Goal: Task Accomplishment & Management: Manage account settings

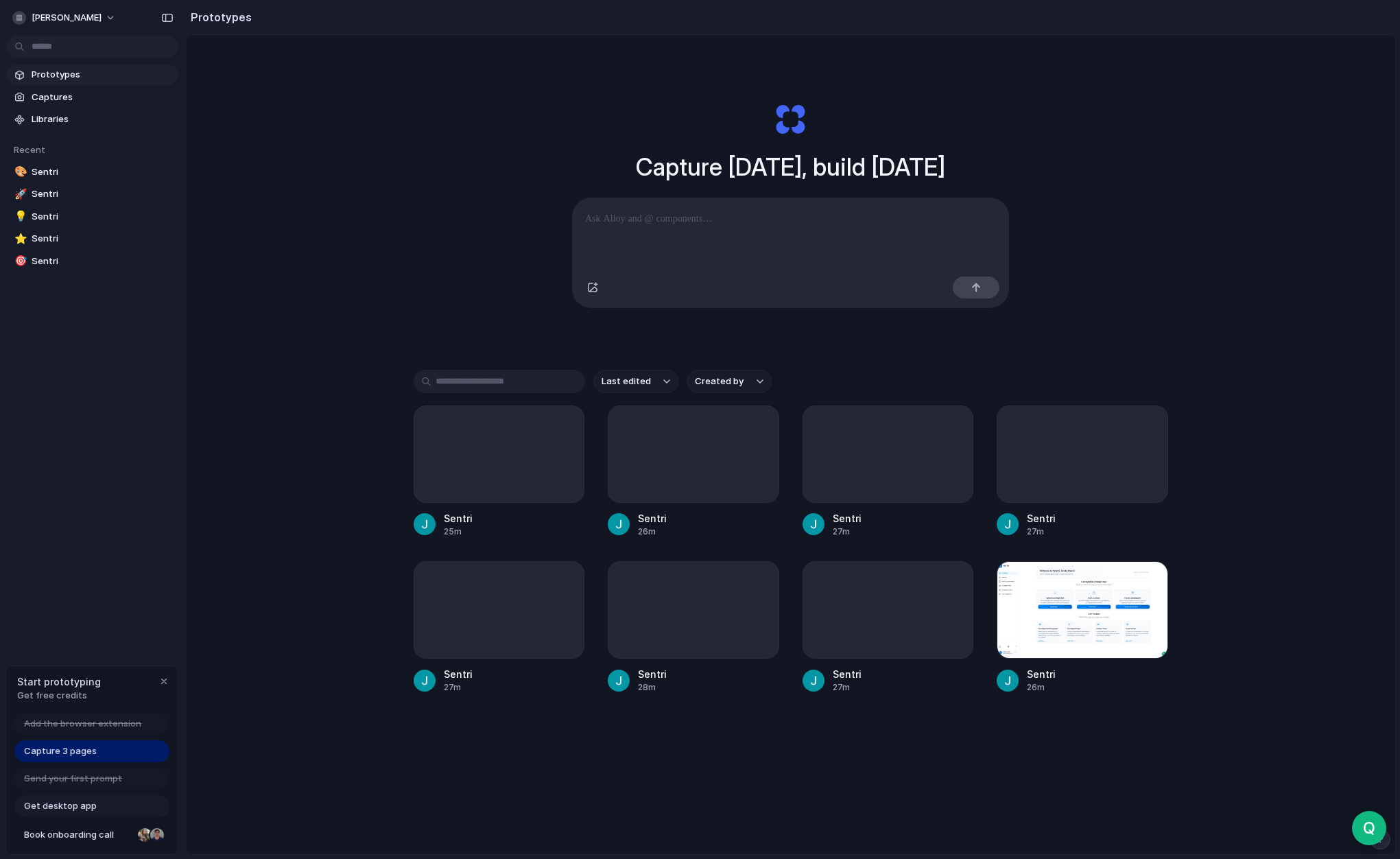
click at [337, 197] on div "Capture today, build tomorrow Clone web app Clone screenshot Start from existin…" at bounding box center [790, 480] width 1209 height 891
click at [66, 176] on span "Sentri" at bounding box center [102, 172] width 141 height 14
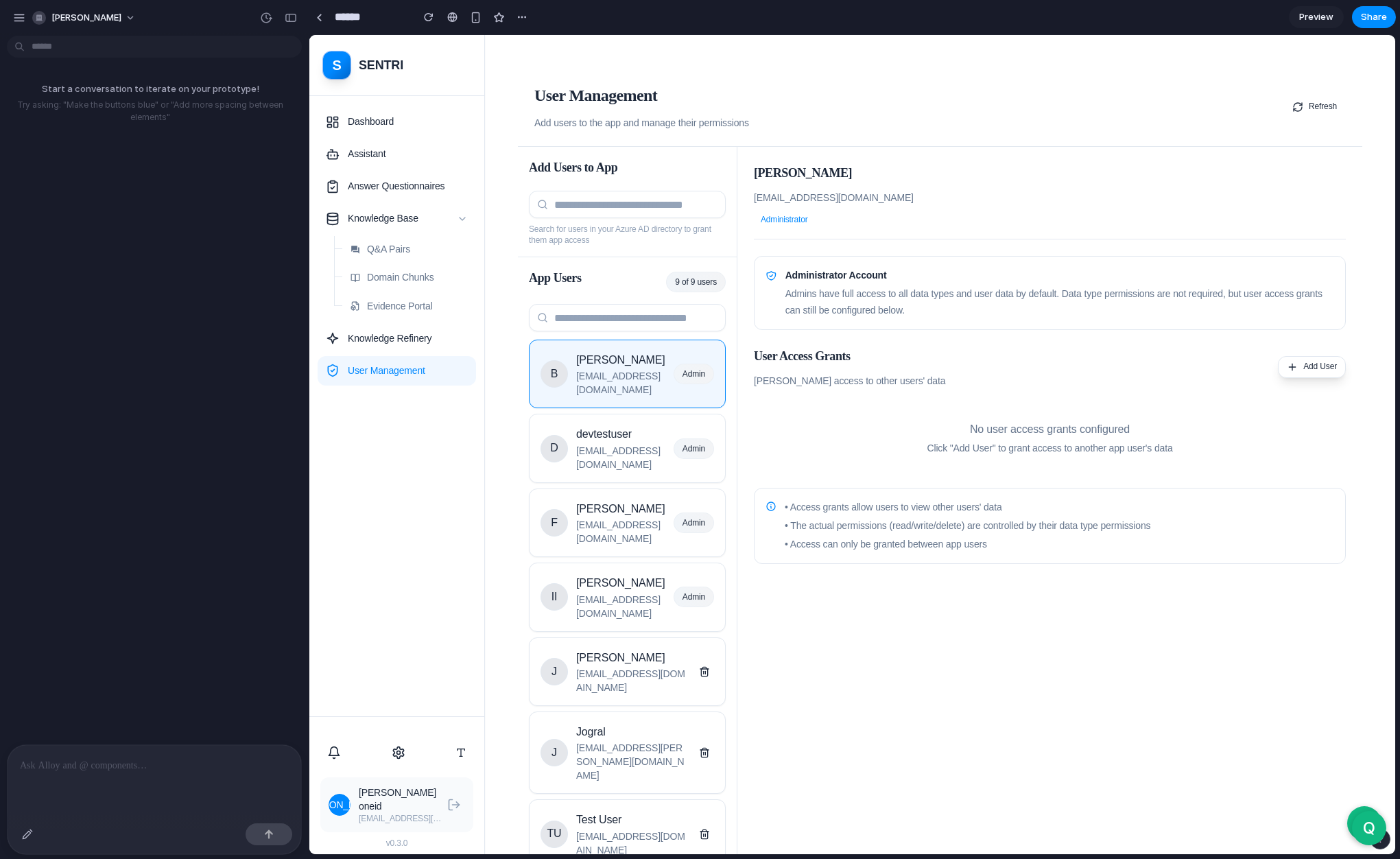
click at [140, 775] on div at bounding box center [154, 781] width 294 height 72
click at [250, 833] on button "button" at bounding box center [268, 834] width 47 height 22
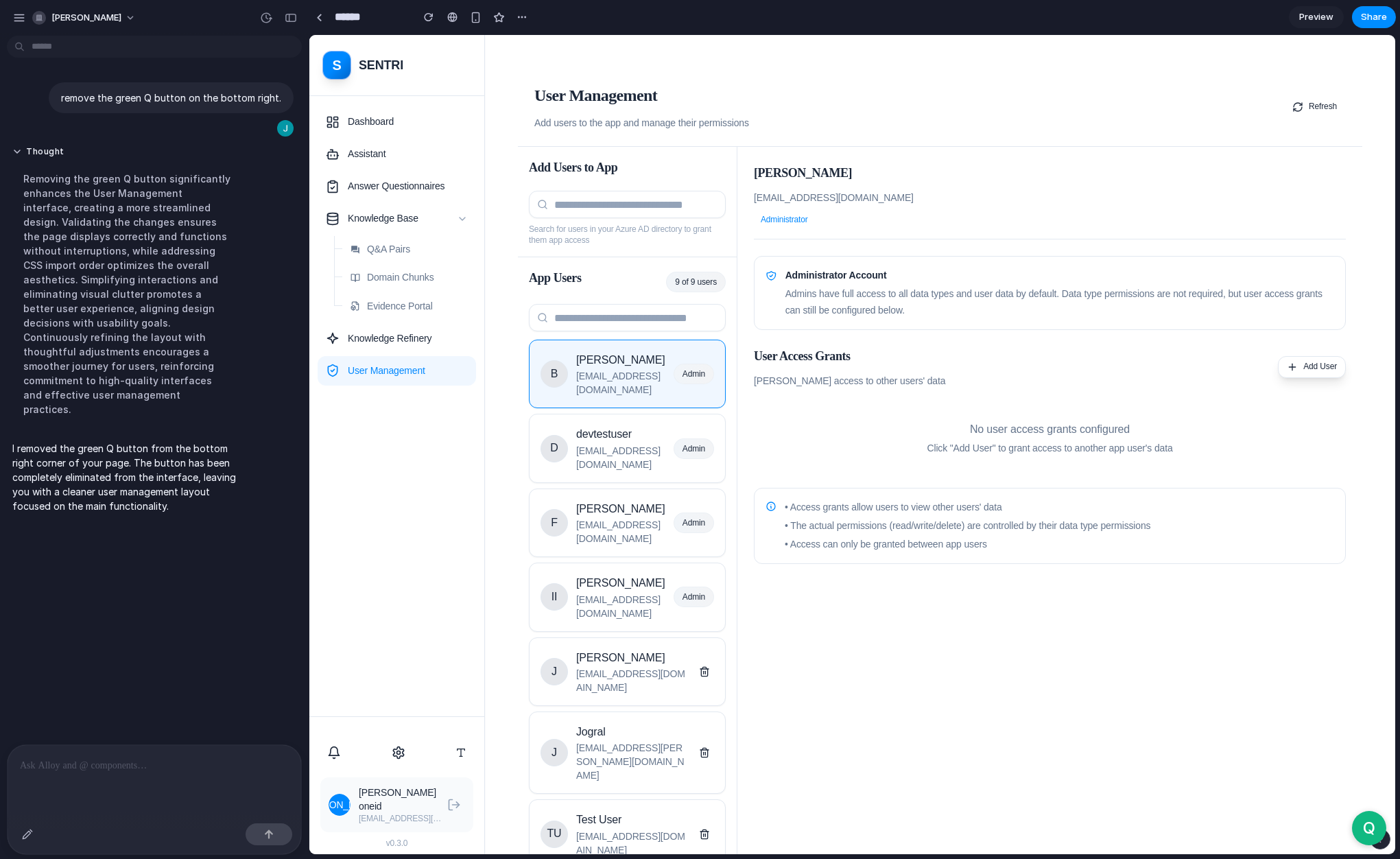
click at [110, 778] on div at bounding box center [154, 781] width 294 height 72
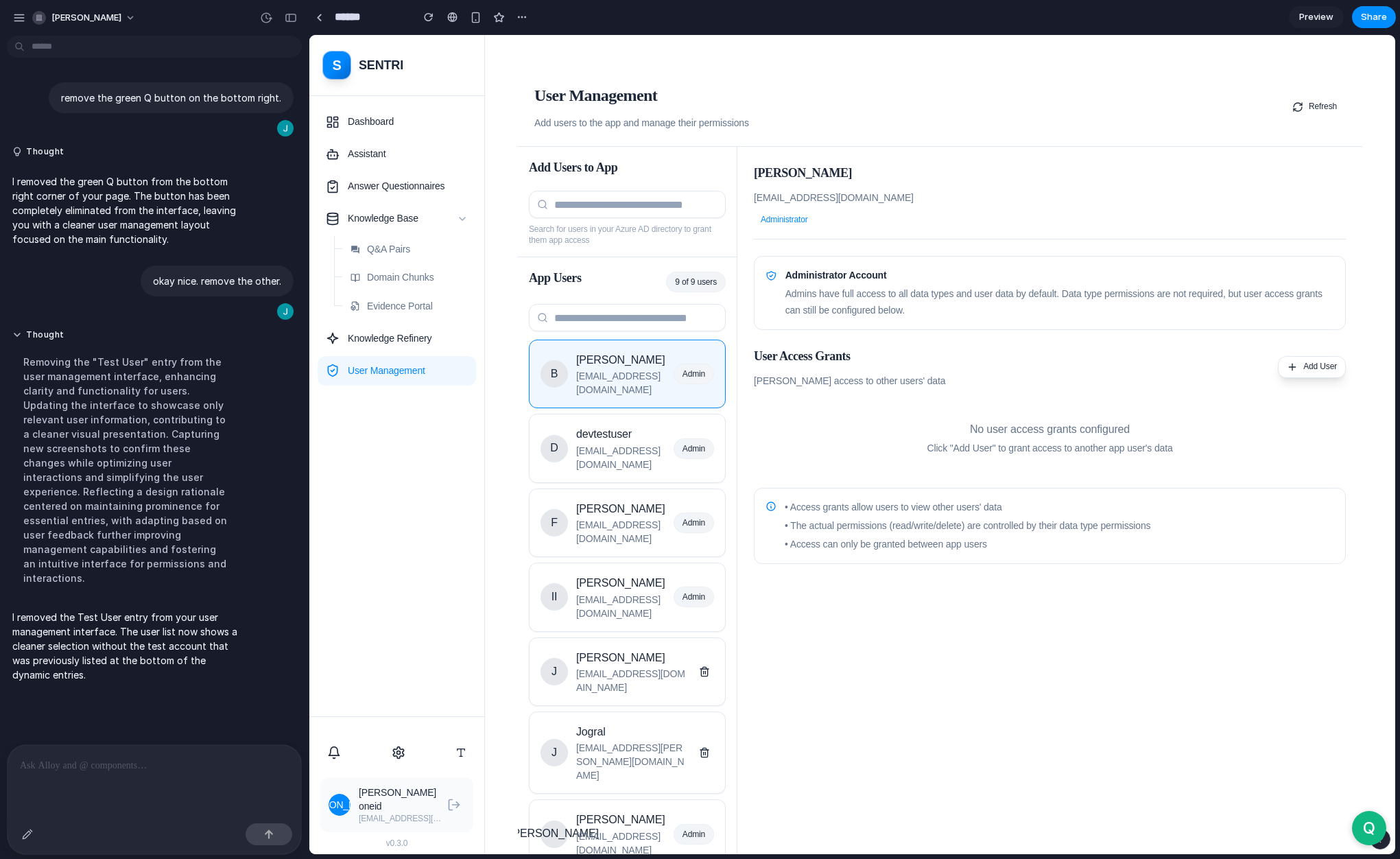
click at [186, 618] on p "I removed the Test User entry from your user management interface. The user lis…" at bounding box center [127, 645] width 229 height 72
click at [648, 444] on p "[EMAIL_ADDRESS][DOMAIN_NAME]" at bounding box center [621, 457] width 89 height 27
click at [1282, 369] on span "Add User" at bounding box center [1320, 367] width 33 height 14
click at [405, 349] on button "Q" at bounding box center [385, 339] width 41 height 20
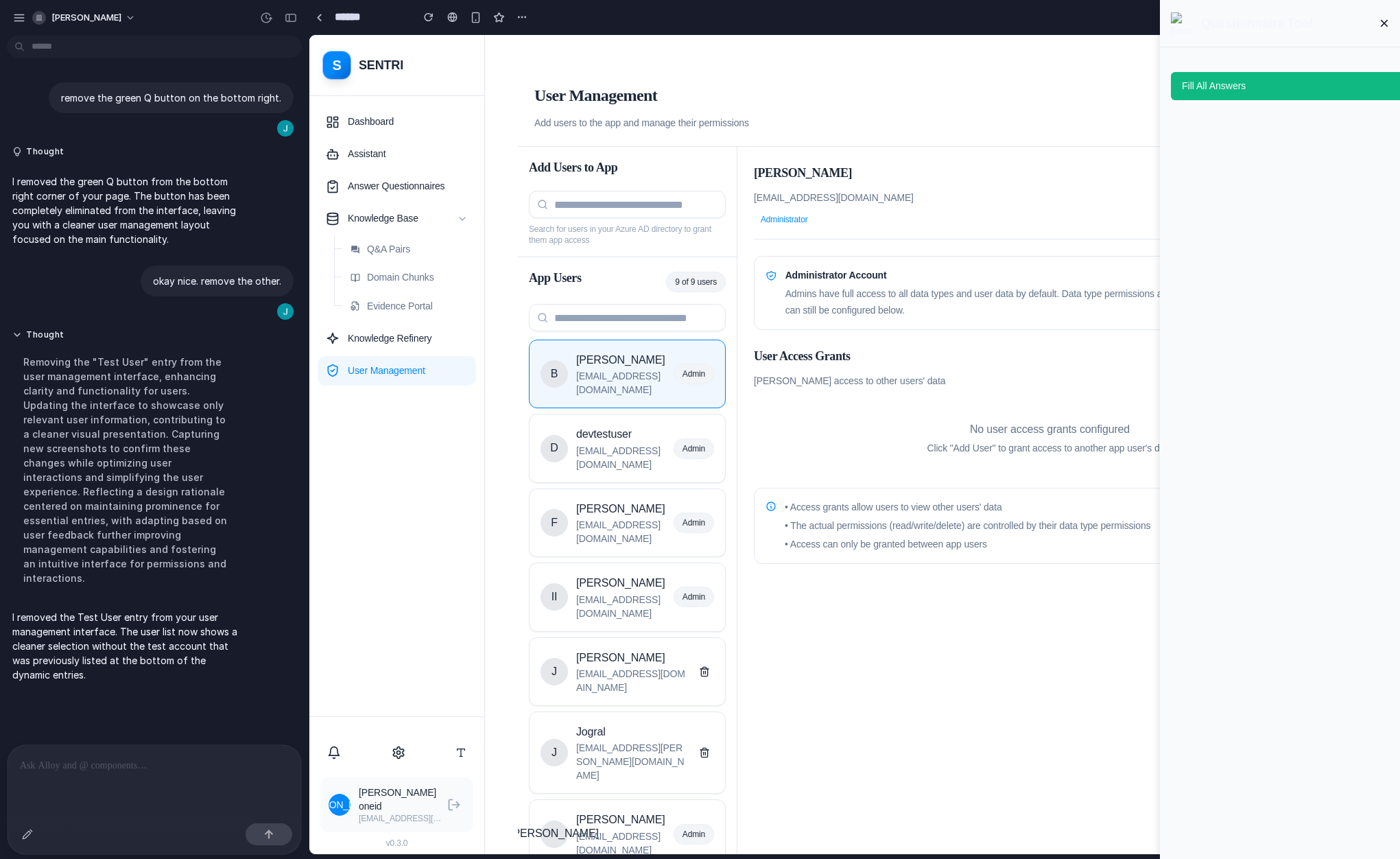
click at [1282, 22] on button "×" at bounding box center [1384, 23] width 9 height 25
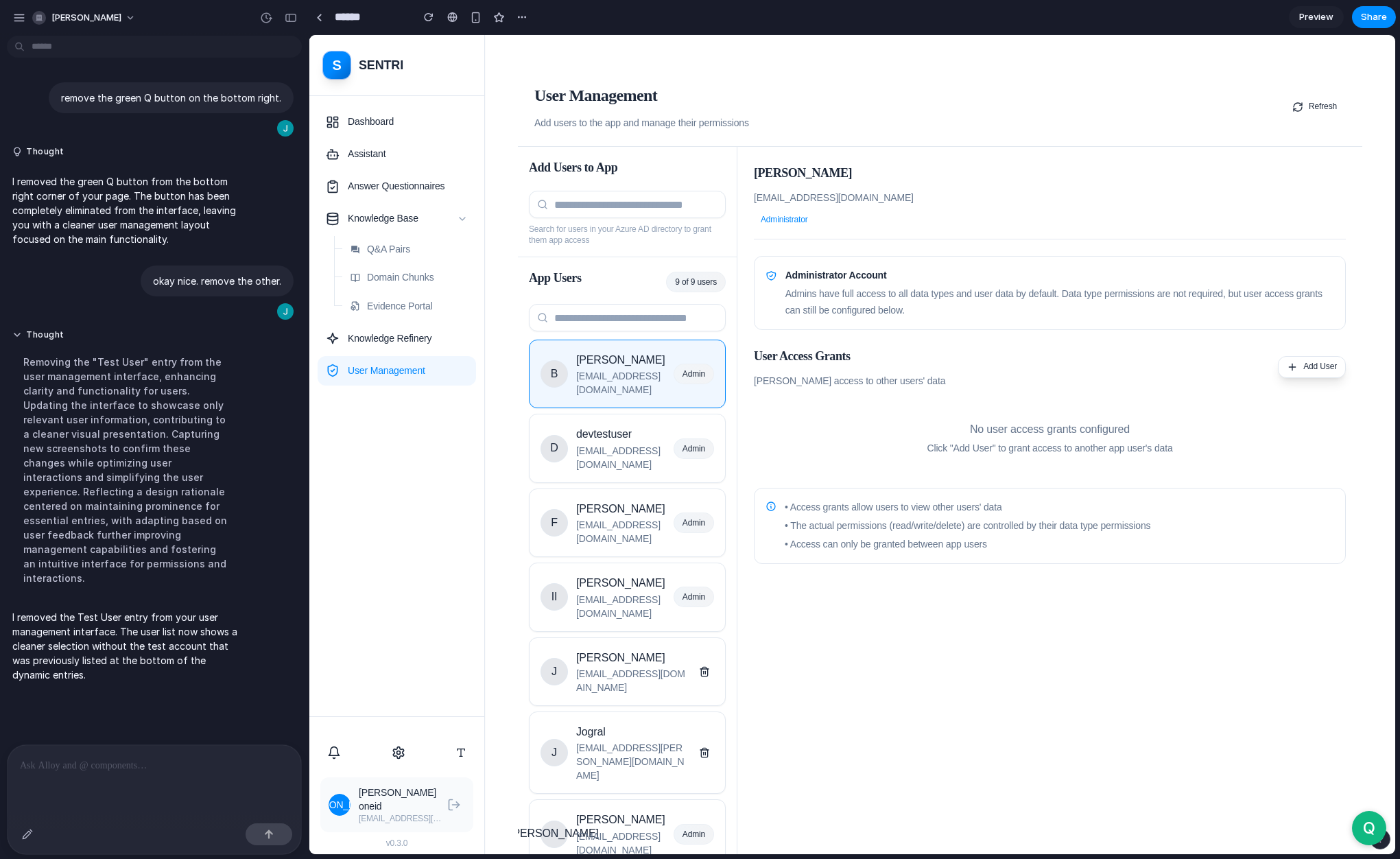
drag, startPoint x: 1682, startPoint y: 868, endPoint x: 1349, endPoint y: 38, distance: 894.3
click at [405, 349] on button "Q" at bounding box center [385, 339] width 41 height 20
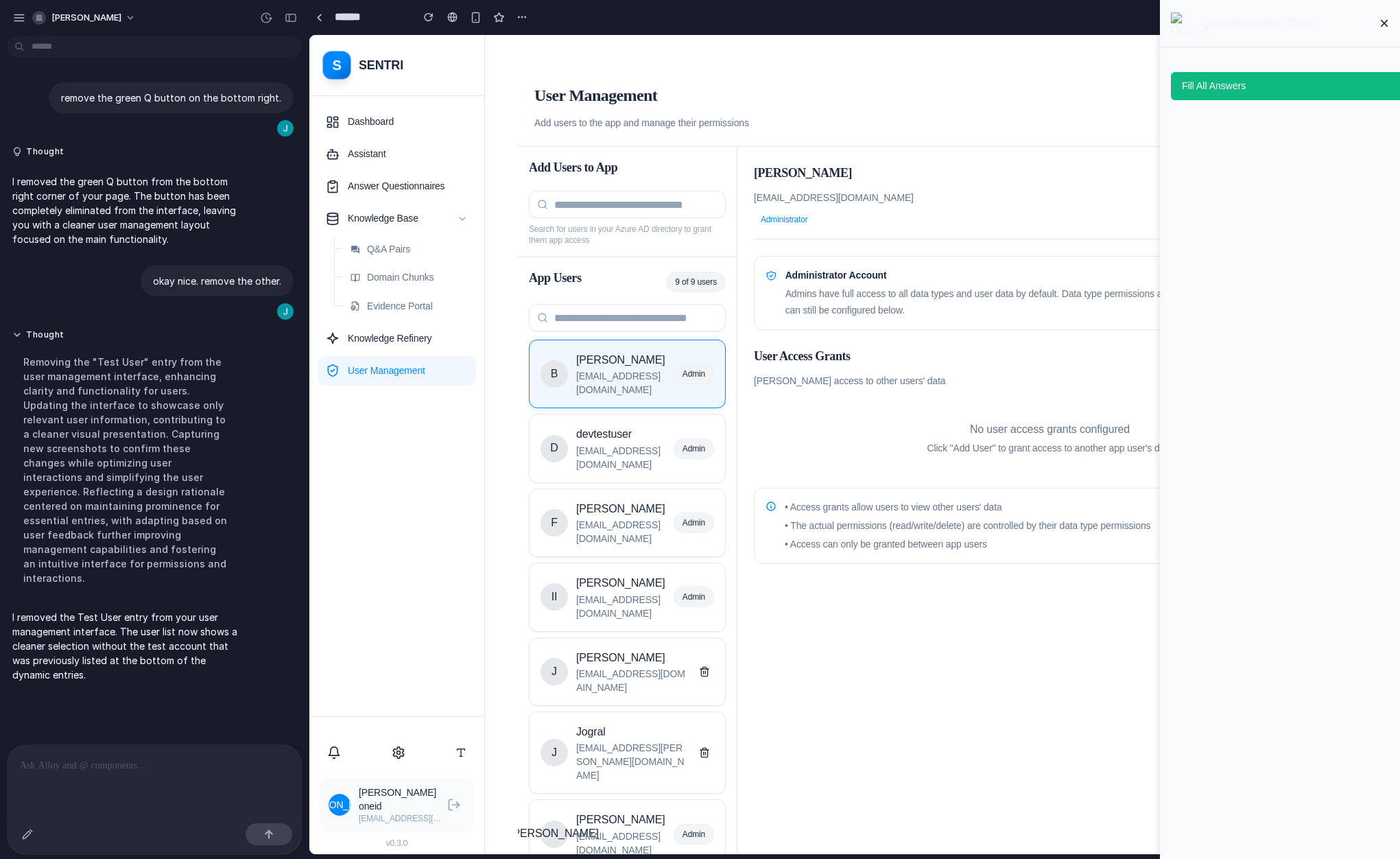
click at [1282, 28] on button "×" at bounding box center [1384, 23] width 9 height 25
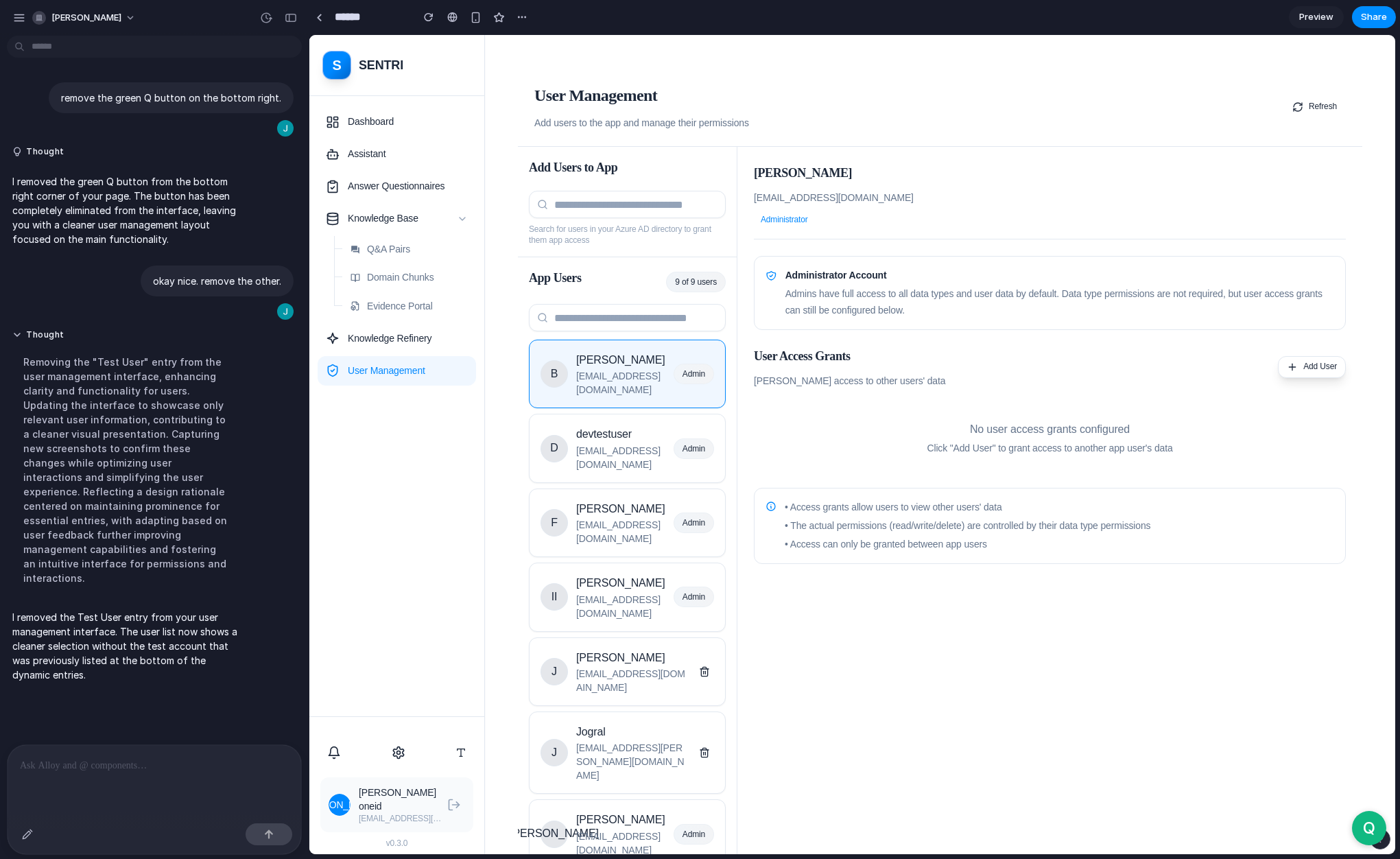
click at [1210, 696] on div "Brandon btai@sentriai.xyz Administrator Administrator Account Admins have full …" at bounding box center [1050, 549] width 625 height 806
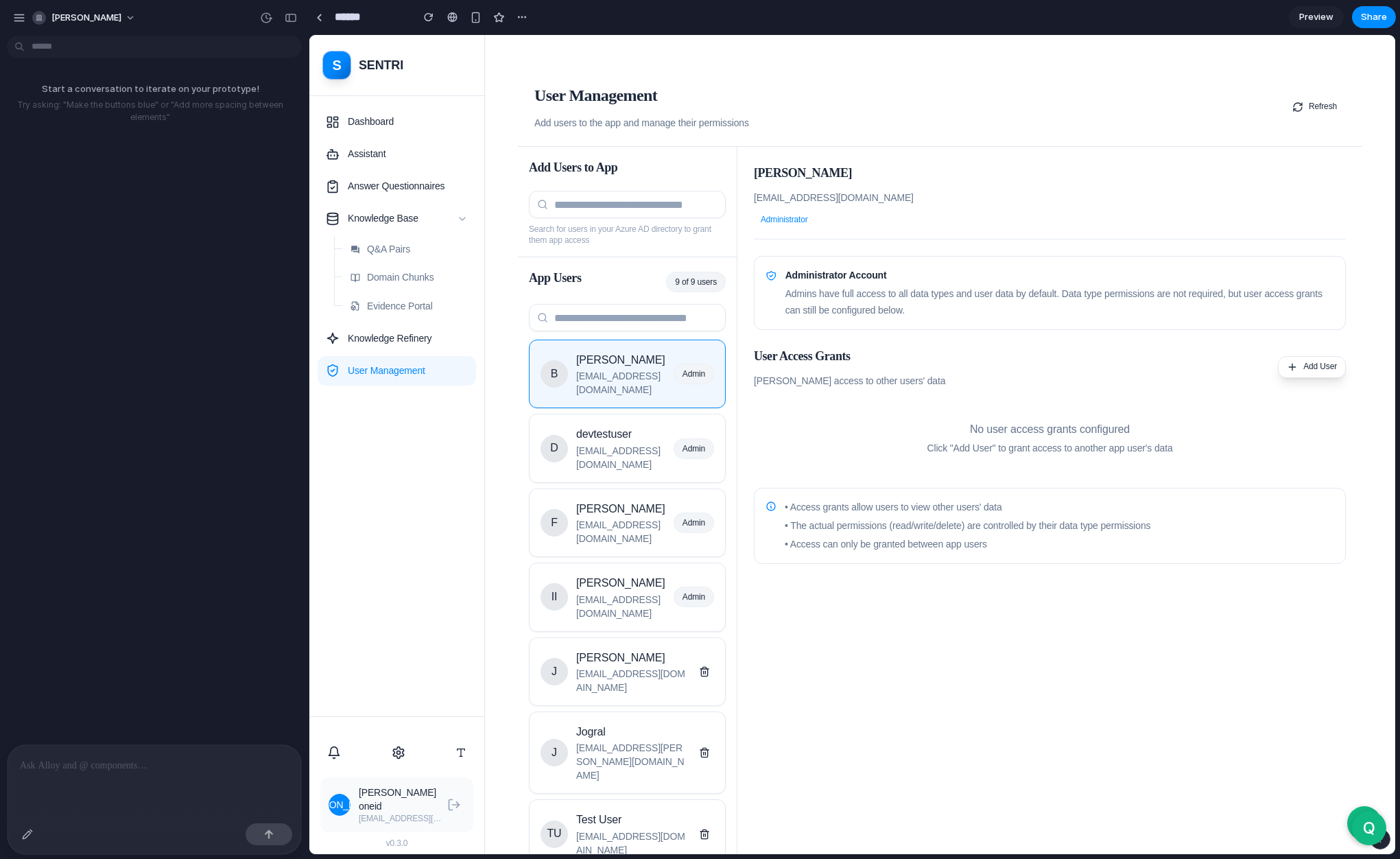
click at [888, 110] on div "User Management Add users to the app and manage their permissions Refresh" at bounding box center [940, 107] width 845 height 79
click at [892, 83] on div "User Management Add users to the app and manage their permissions Refresh" at bounding box center [940, 107] width 845 height 79
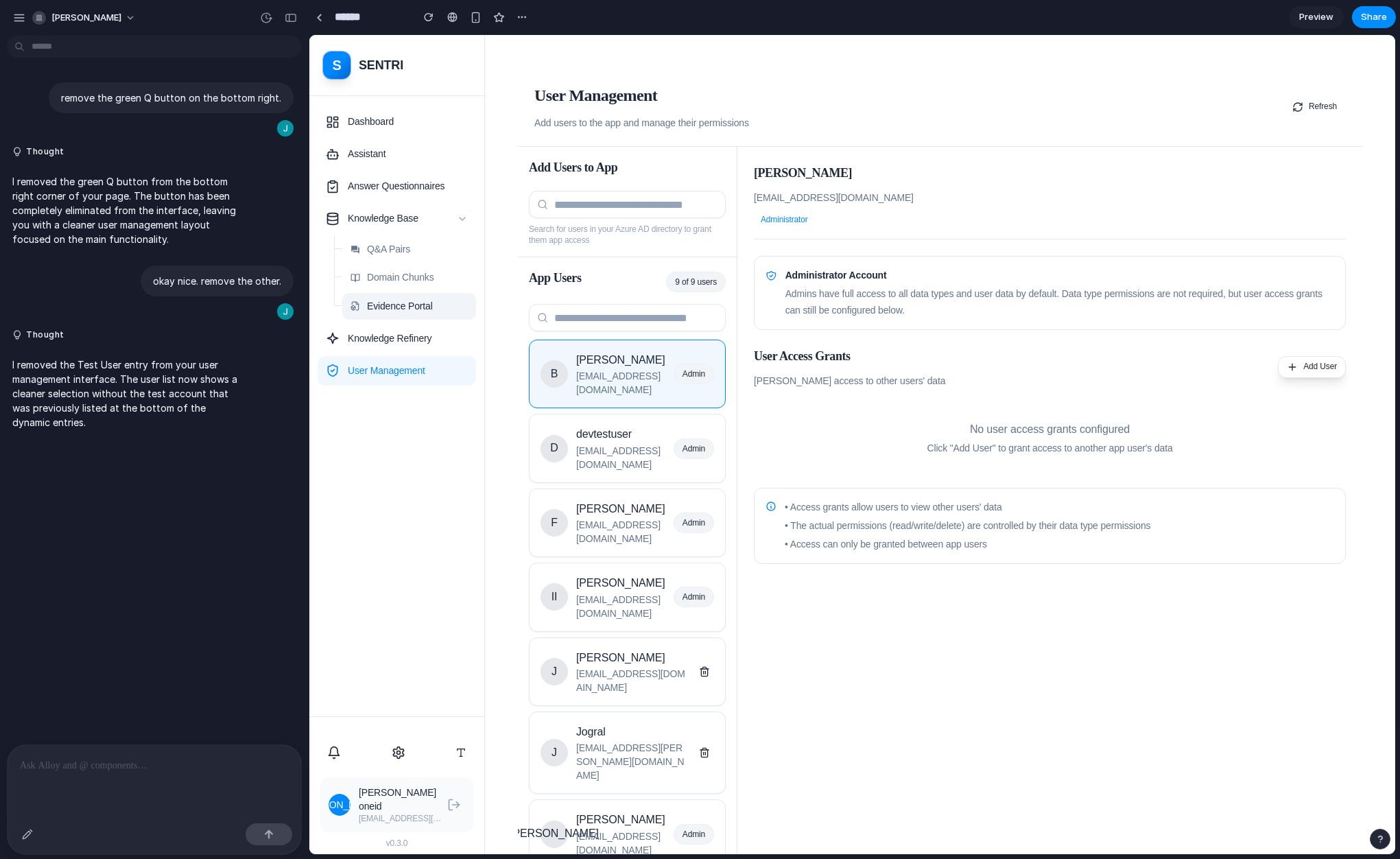
click at [411, 312] on span "Evidence Portal" at bounding box center [399, 306] width 66 height 16
click at [16, 23] on div "button" at bounding box center [19, 18] width 13 height 13
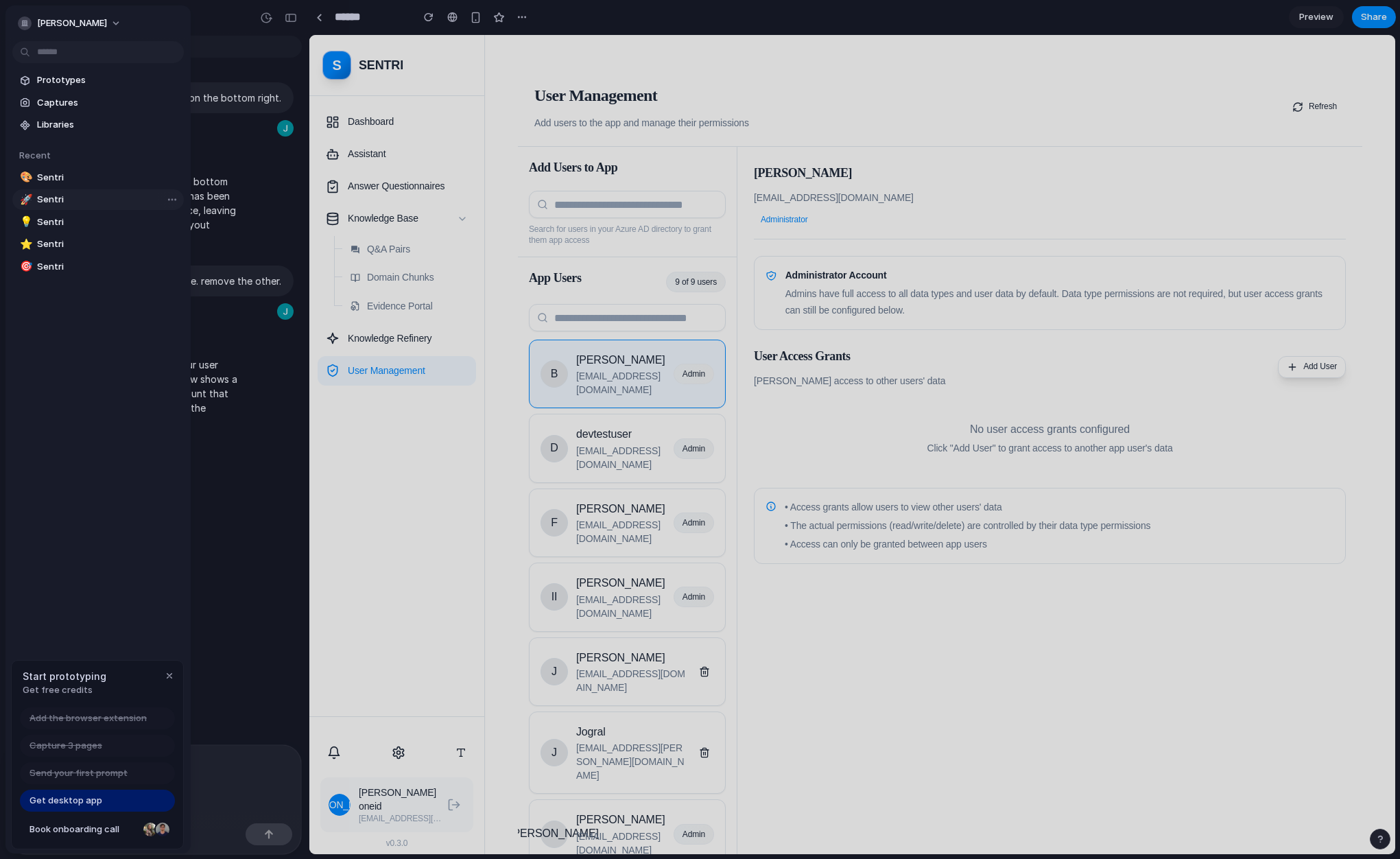
click at [69, 209] on link "🚀 Sentri" at bounding box center [98, 199] width 171 height 20
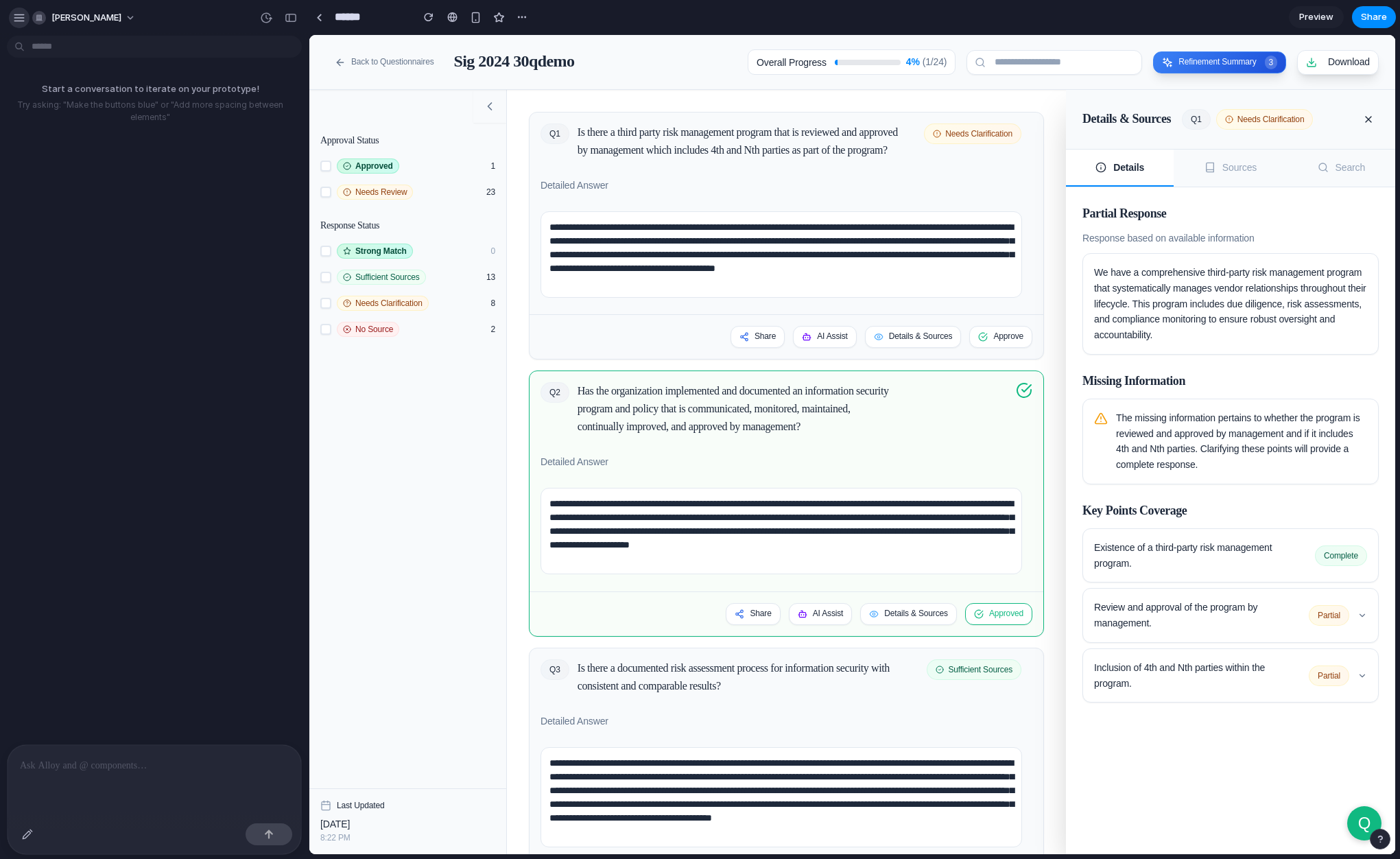
click at [23, 19] on div "button" at bounding box center [19, 18] width 13 height 13
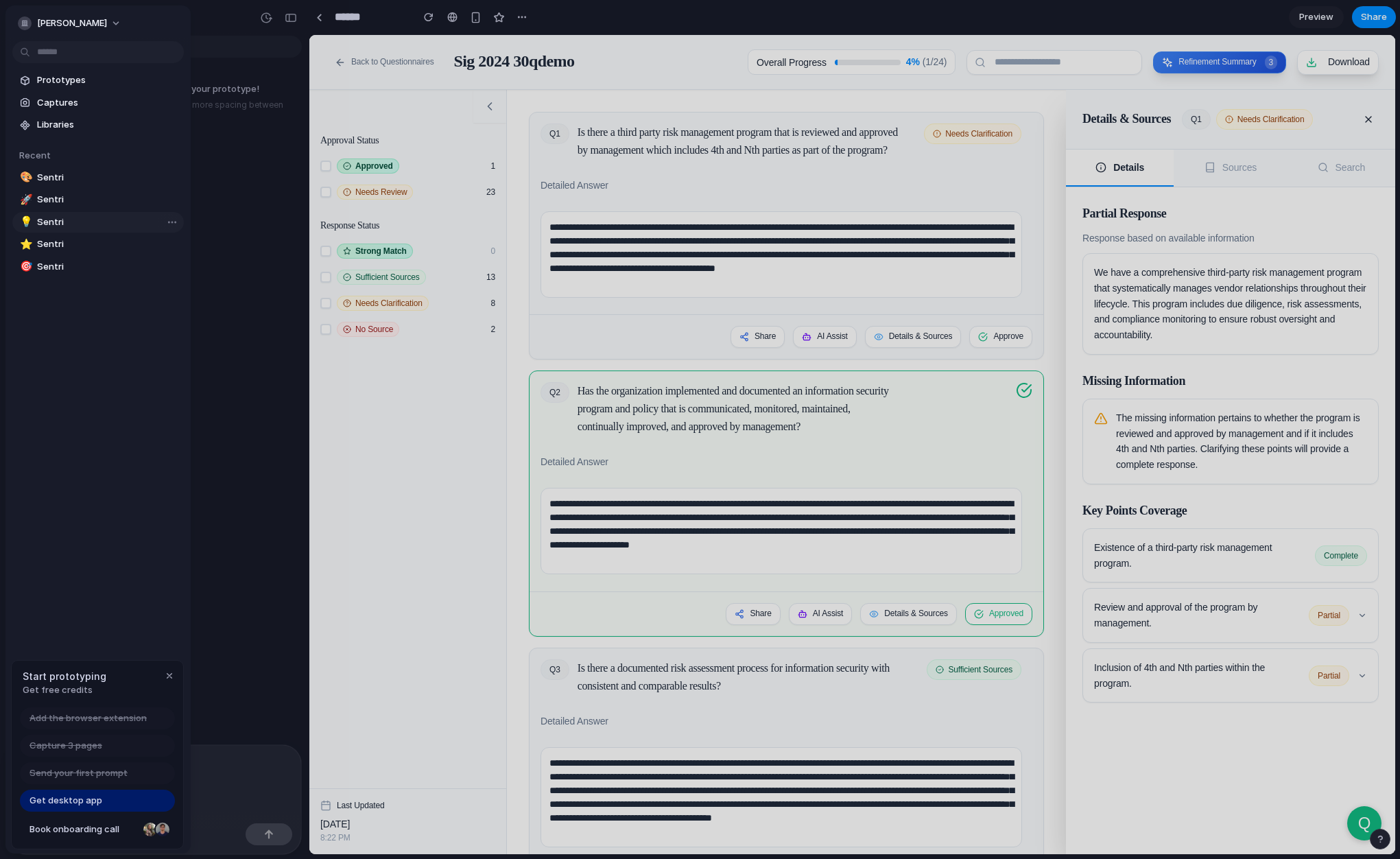
click at [60, 216] on span "Sentri" at bounding box center [108, 222] width 141 height 14
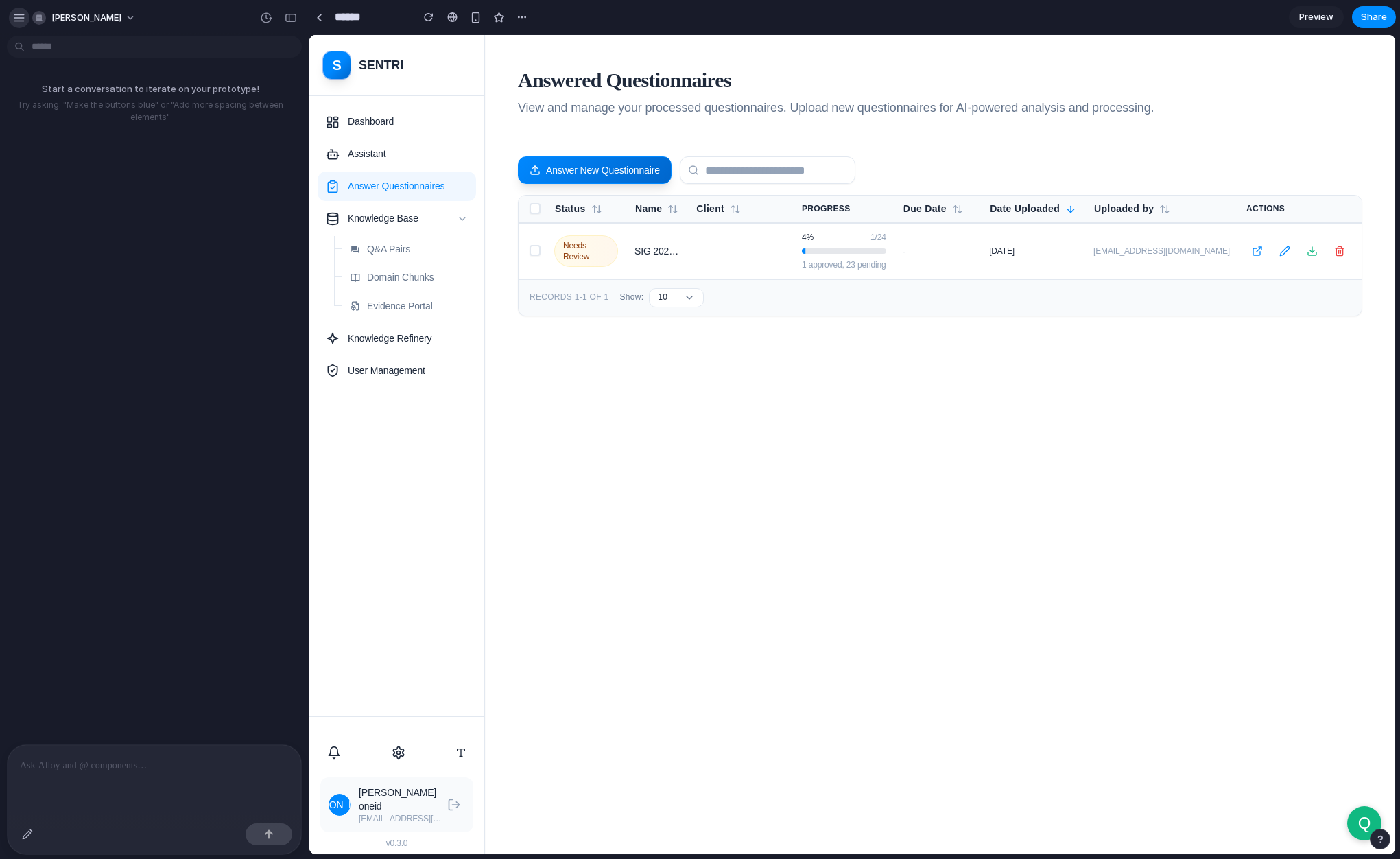
click at [14, 16] on div "button" at bounding box center [19, 18] width 13 height 13
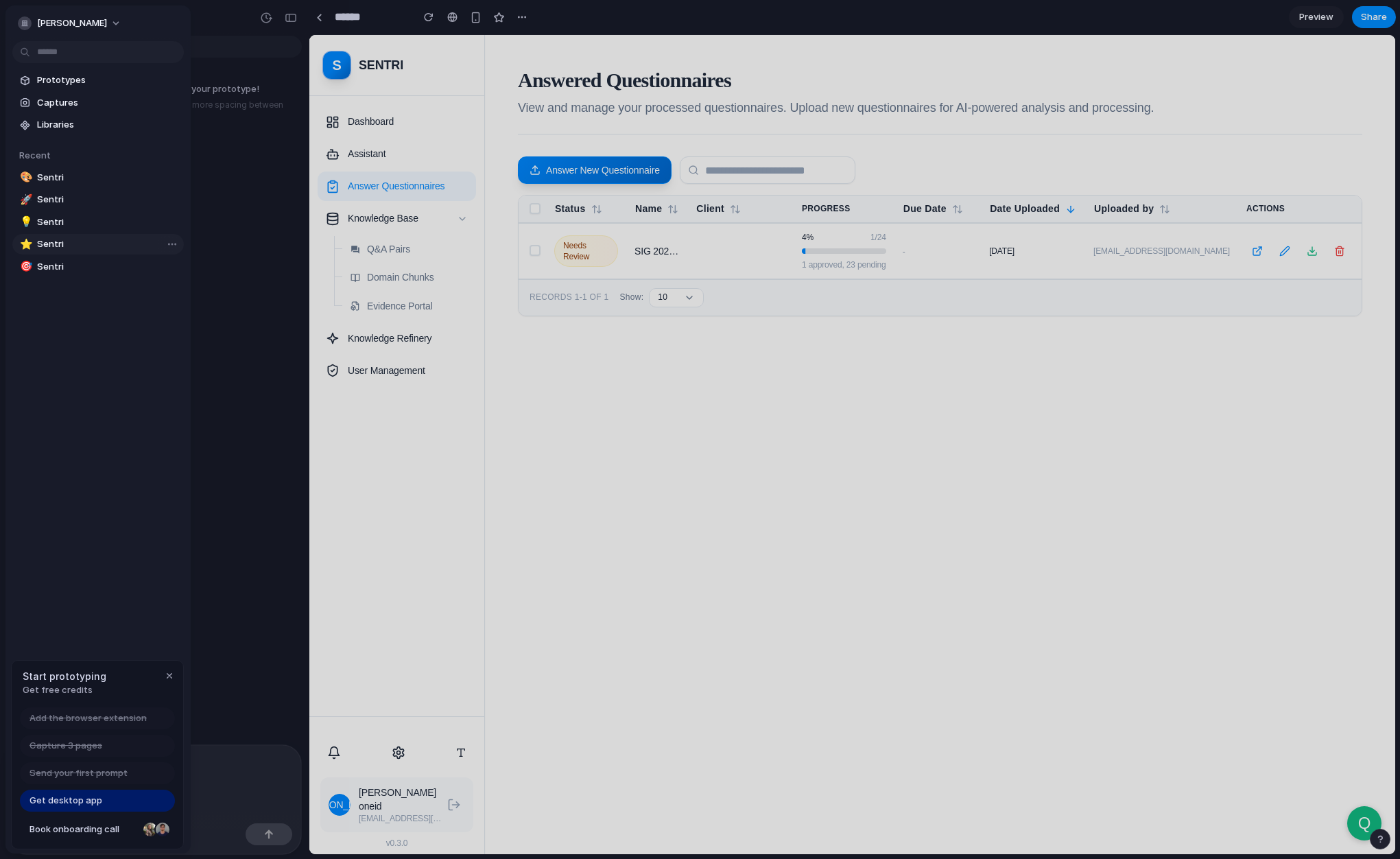
click at [83, 237] on link "⭐ Sentri" at bounding box center [98, 244] width 171 height 20
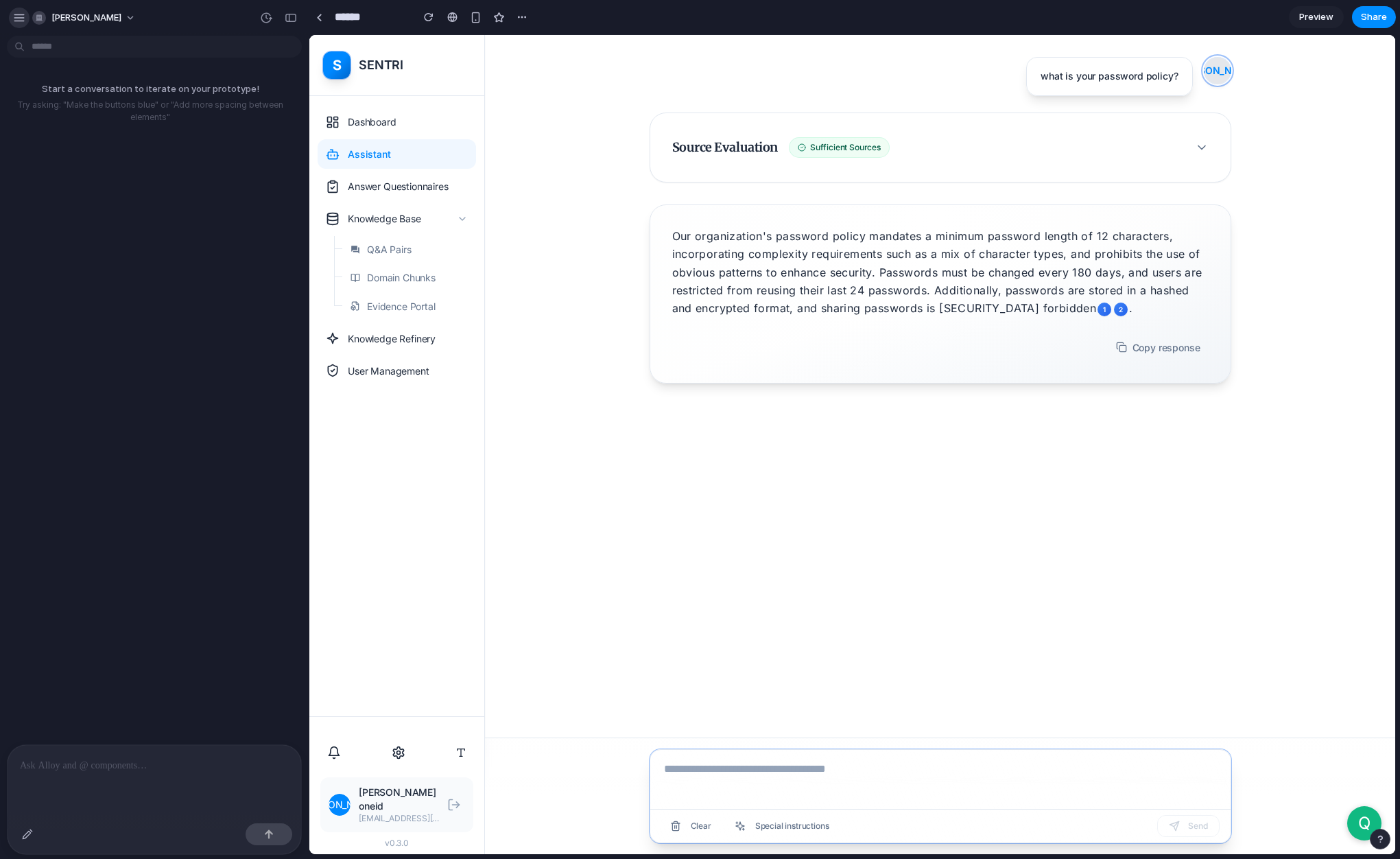
click at [20, 21] on div "button" at bounding box center [19, 18] width 13 height 13
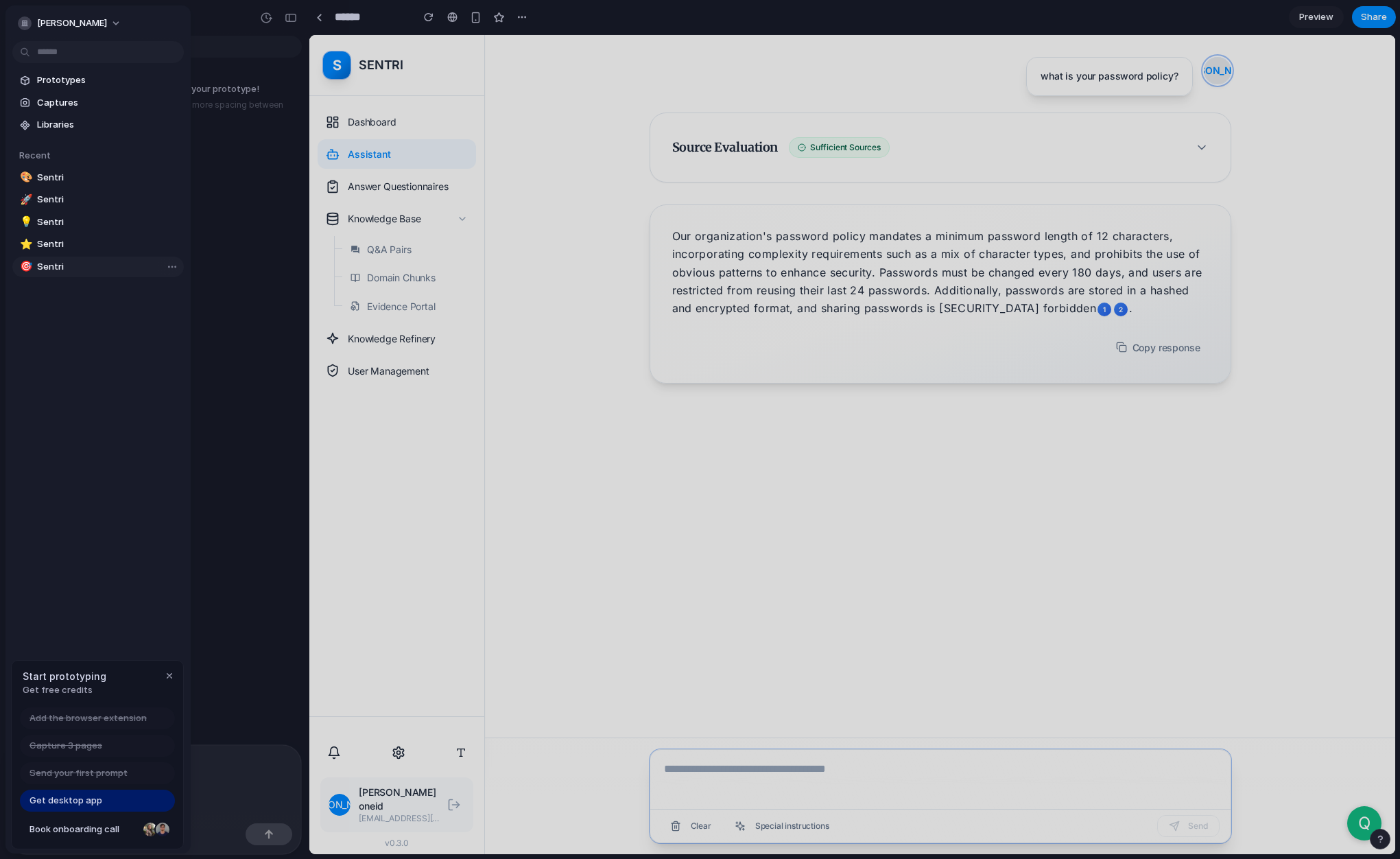
click at [76, 259] on link "🎯 Sentri" at bounding box center [98, 266] width 171 height 20
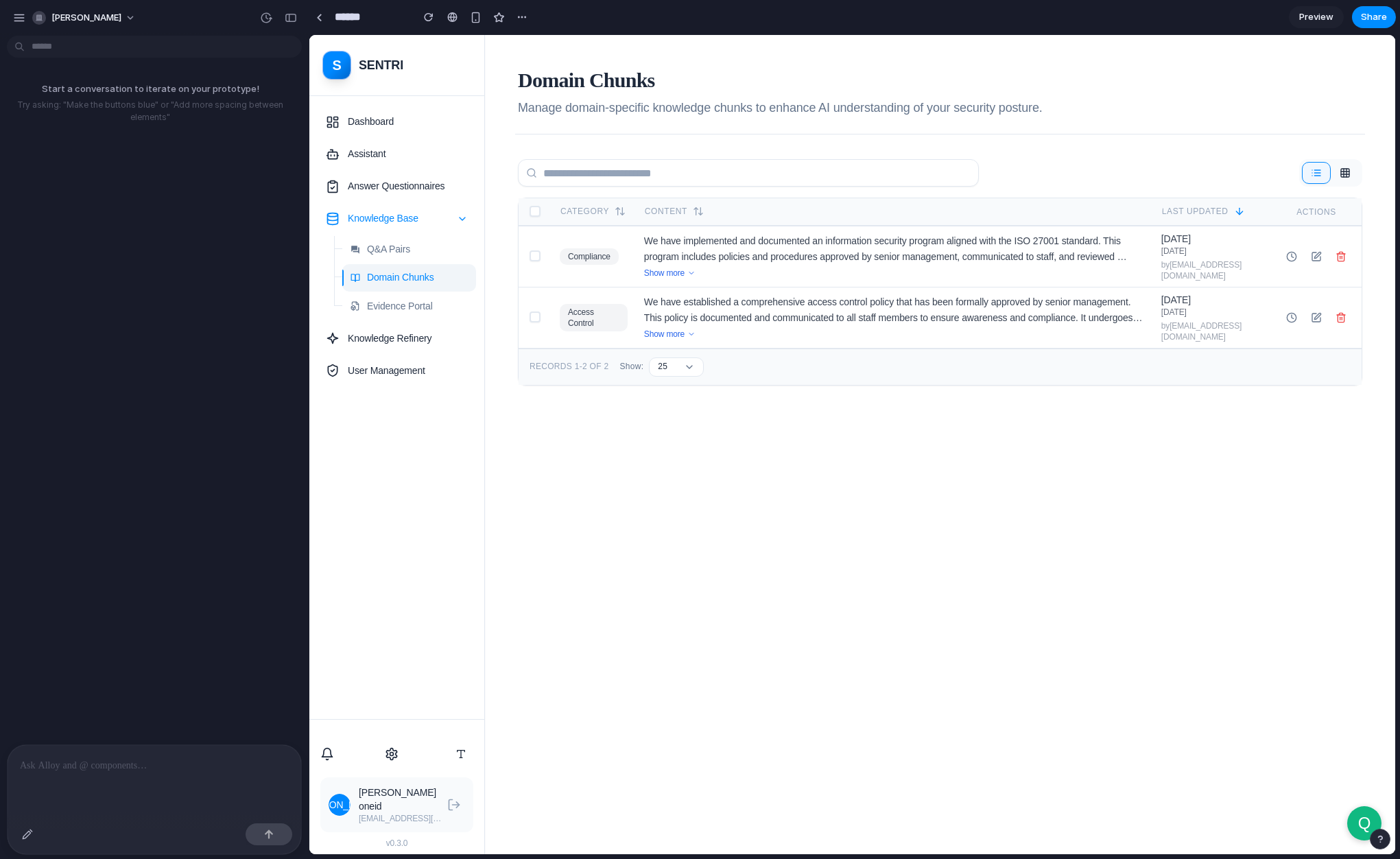
click at [20, 44] on html "[PERSON_NAME]-o Start a conversation to iterate on your prototype! Try asking: …" at bounding box center [700, 429] width 1400 height 859
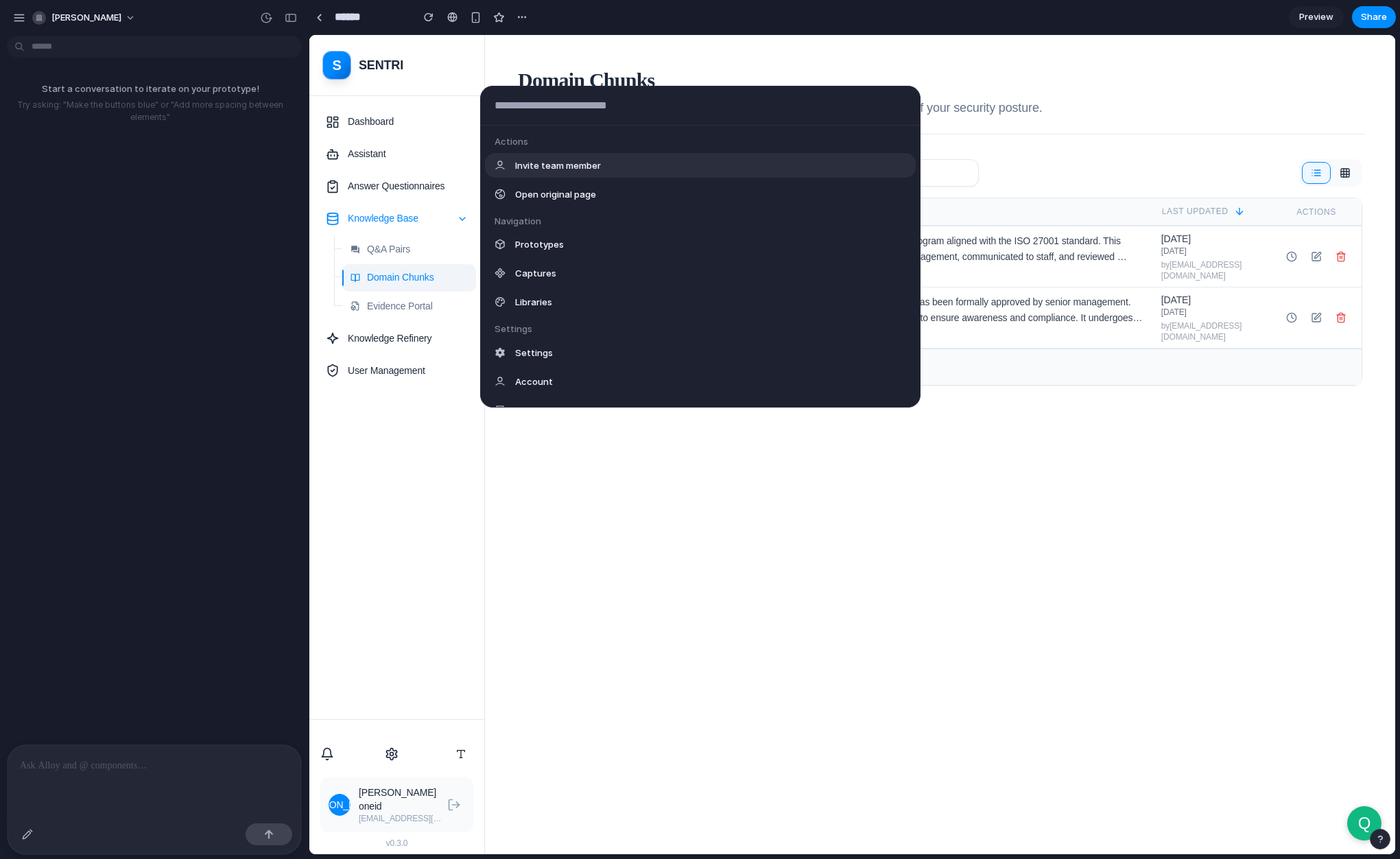
click at [20, 24] on div "Actions Invite team member Open original page Navigation Prototypes Captures Li…" at bounding box center [700, 429] width 1400 height 859
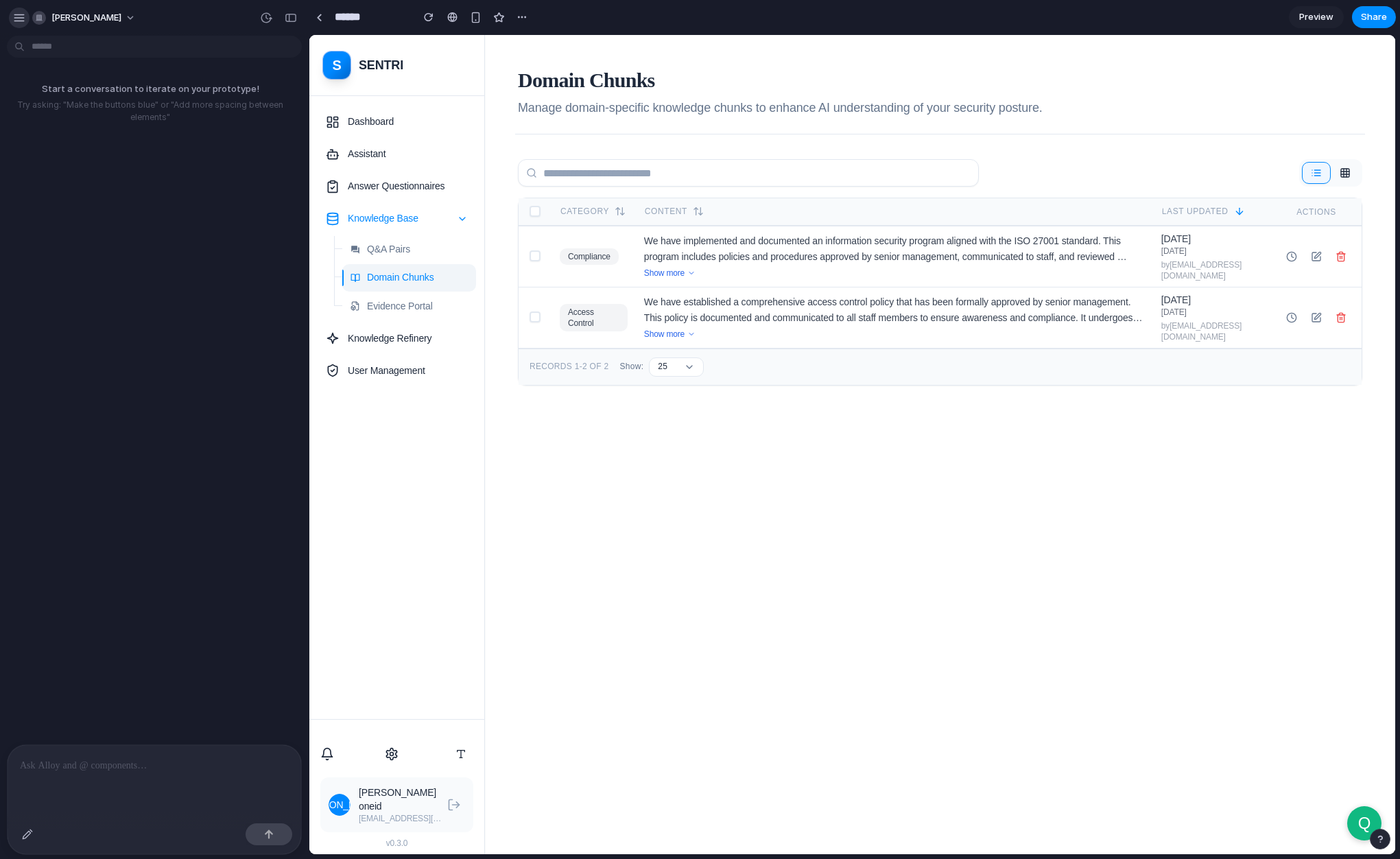
click at [18, 23] on div "button" at bounding box center [19, 18] width 13 height 13
click at [375, 298] on span "Evidence Portal" at bounding box center [399, 306] width 66 height 16
click at [66, 19] on span "[PERSON_NAME]" at bounding box center [86, 18] width 70 height 14
click at [70, 22] on div "Settings Invite members Change theme Sign out" at bounding box center [700, 429] width 1400 height 859
click at [20, 16] on div "button" at bounding box center [19, 18] width 13 height 13
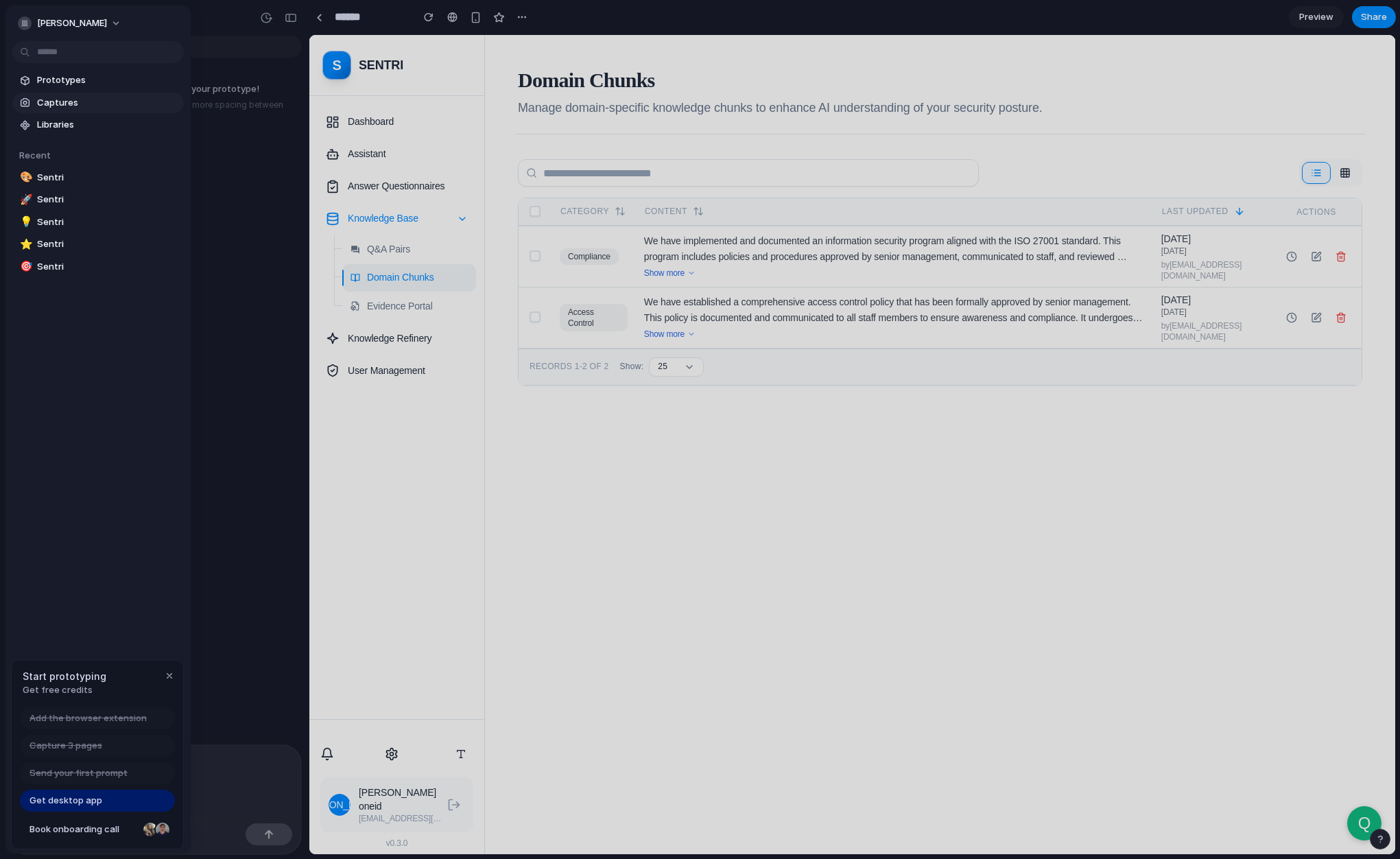
click at [73, 106] on span "Captures" at bounding box center [108, 103] width 141 height 14
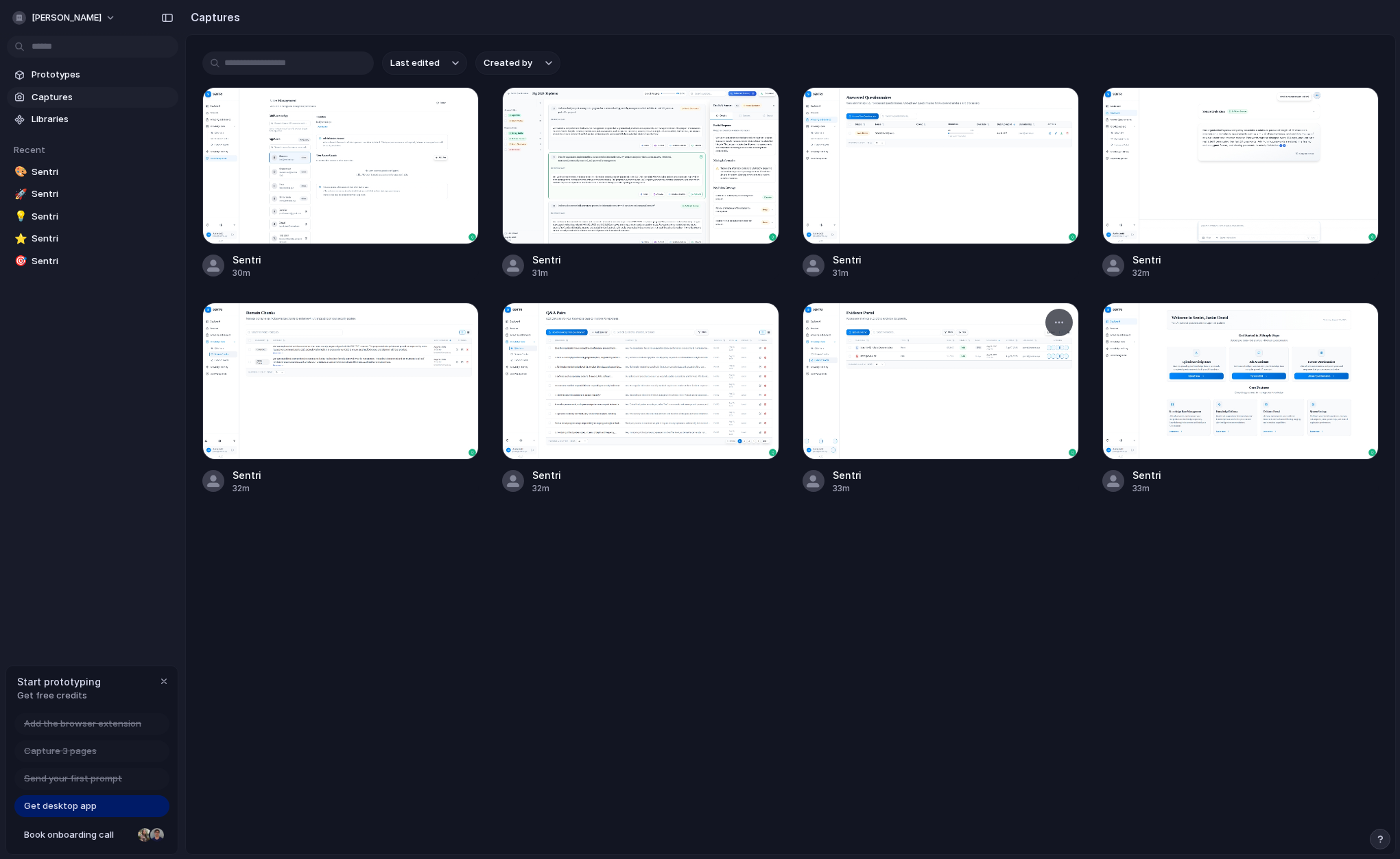
click at [940, 355] on div at bounding box center [941, 381] width 277 height 157
